Goal: Task Accomplishment & Management: Manage account settings

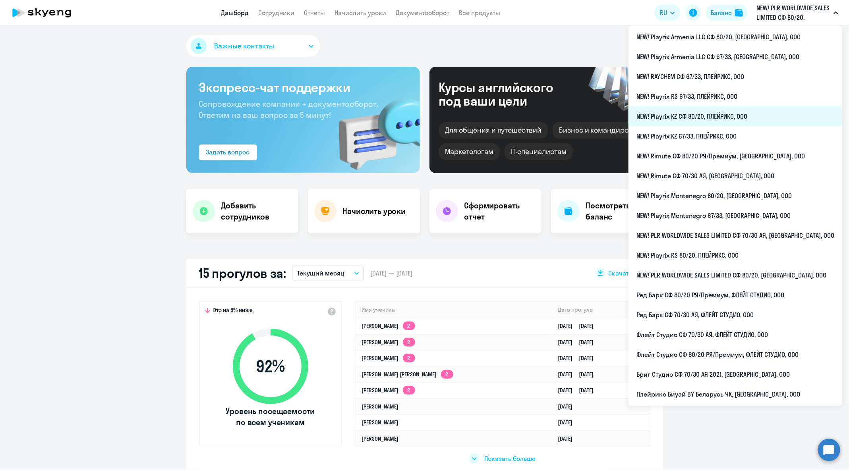
click at [772, 120] on li "NEW! Playrix KZ СФ 80/20, ПЛЕЙРИКС, ООО" at bounding box center [736, 116] width 214 height 20
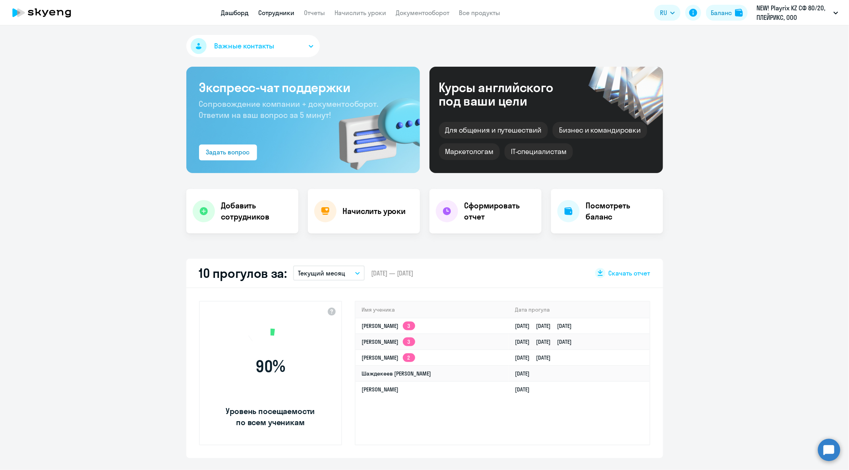
click at [284, 10] on link "Сотрудники" at bounding box center [277, 13] width 36 height 8
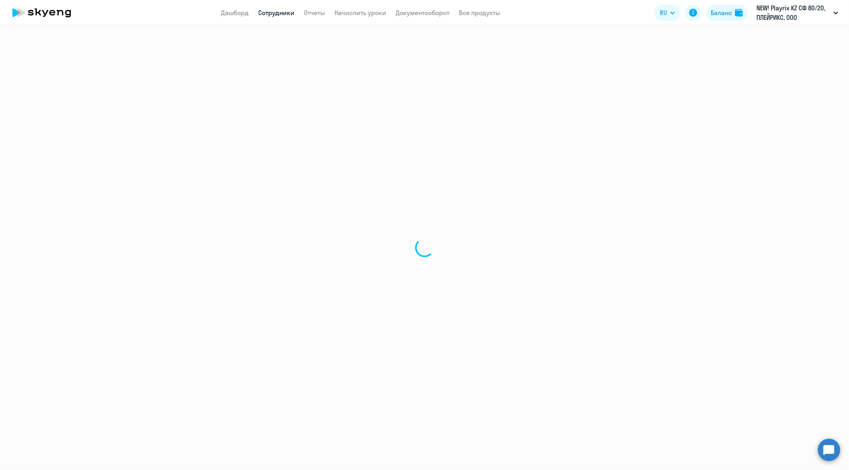
select select "30"
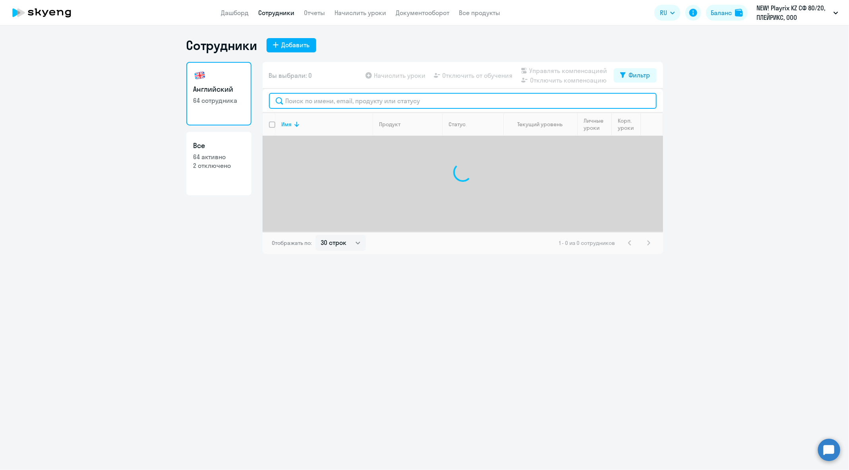
click at [361, 97] on input "text" at bounding box center [463, 101] width 388 height 16
paste input "[EMAIL_ADDRESS][DOMAIN_NAME]"
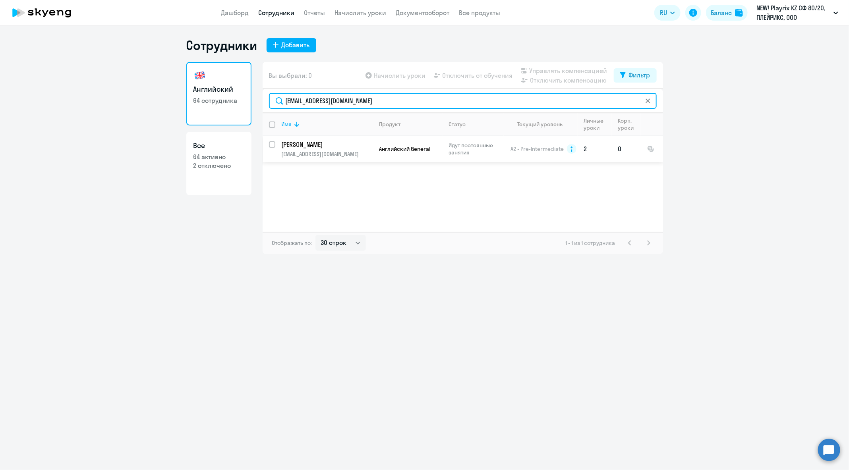
type input "[EMAIL_ADDRESS][DOMAIN_NAME]"
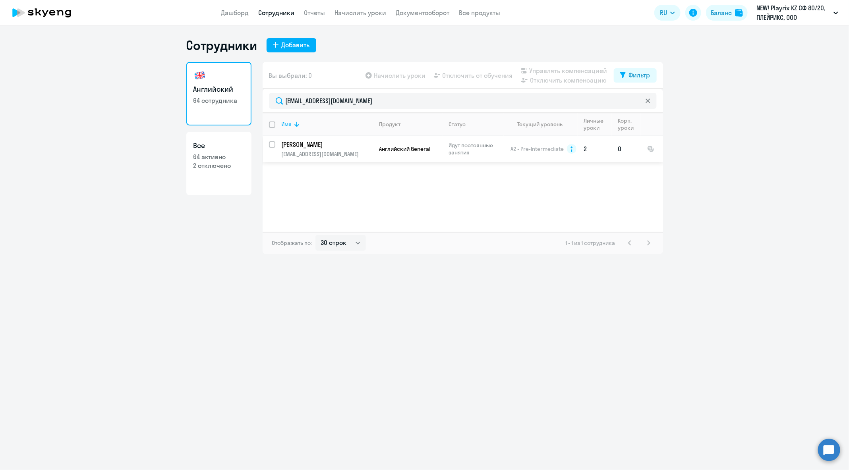
click at [272, 144] on input "select row 14755209" at bounding box center [277, 149] width 16 height 16
checkbox input "true"
click at [465, 75] on span "Отключить от обучения" at bounding box center [478, 76] width 70 height 10
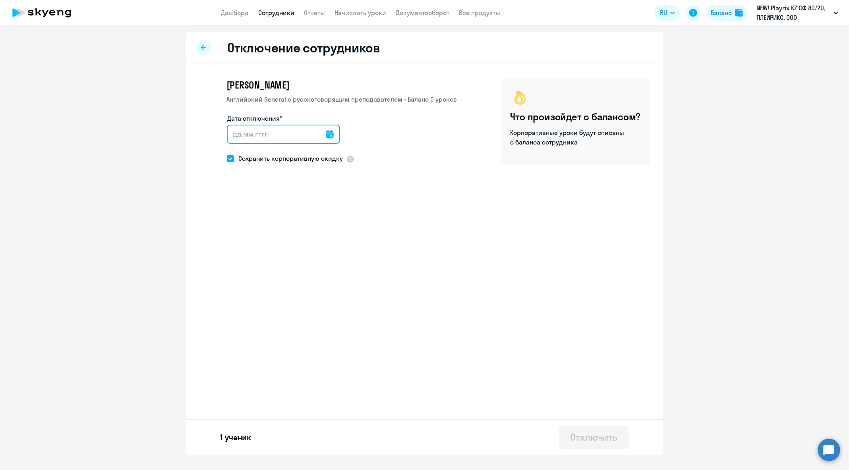
click at [317, 139] on input "Дата отключения*" at bounding box center [283, 134] width 113 height 19
click at [326, 137] on icon at bounding box center [330, 134] width 8 height 8
click at [333, 164] on span "Next month" at bounding box center [335, 161] width 16 height 16
click at [273, 211] on span "1" at bounding box center [270, 209] width 14 height 14
type input "[DATE]"
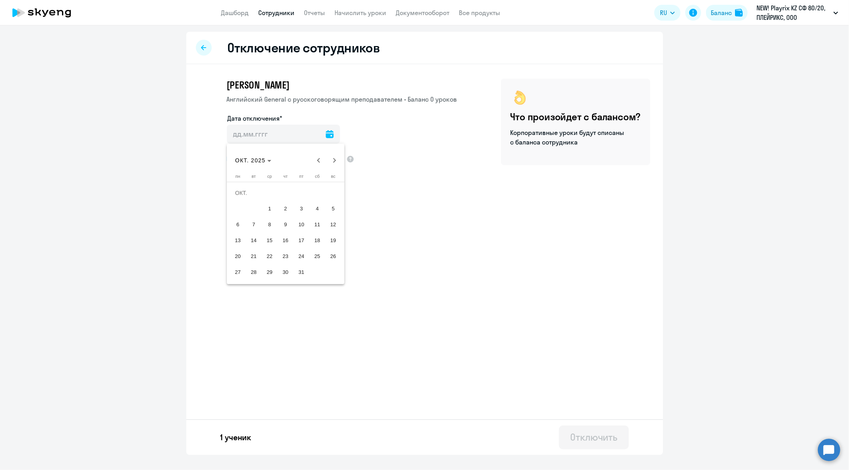
type input "[DATE]"
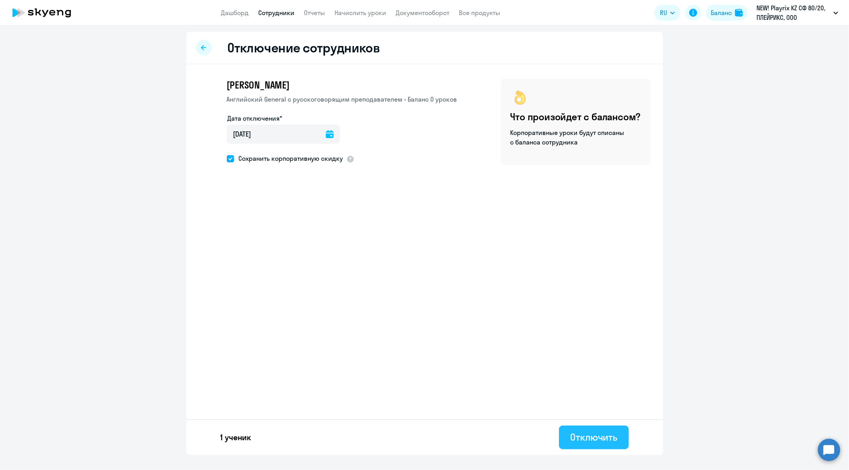
click at [594, 429] on button "Отключить" at bounding box center [594, 438] width 70 height 24
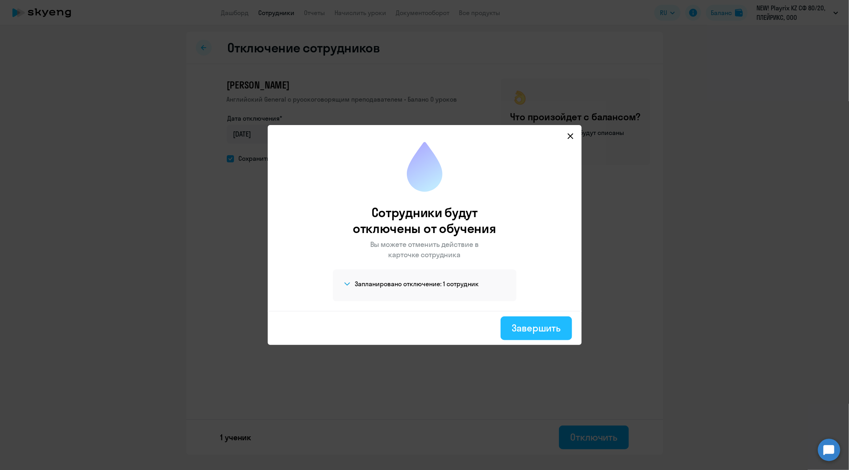
click at [540, 336] on button "Завершить" at bounding box center [536, 329] width 71 height 24
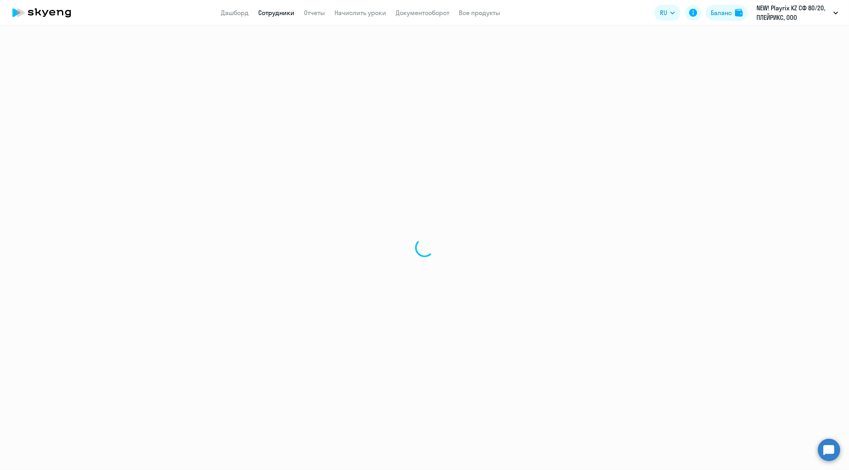
select select "30"
